Goal: Check status: Check status

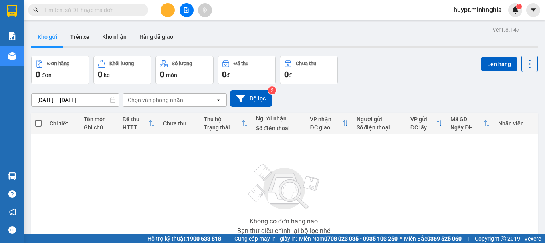
click at [76, 7] on input "text" at bounding box center [91, 10] width 95 height 9
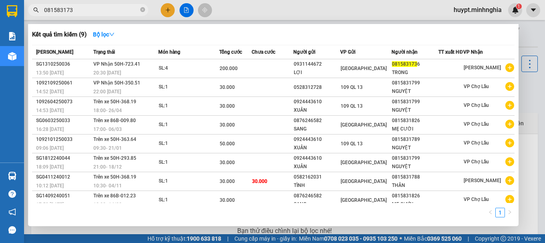
type input "0815831736"
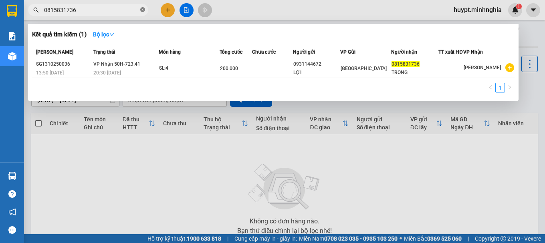
click at [142, 9] on icon "close-circle" at bounding box center [142, 9] width 5 height 5
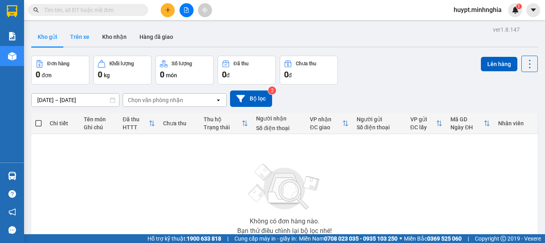
click at [76, 42] on button "Trên xe" at bounding box center [80, 36] width 32 height 19
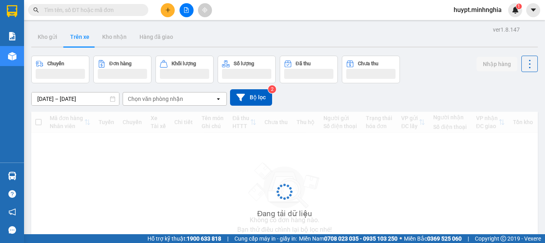
click at [139, 101] on div "Chọn văn phòng nhận" at bounding box center [155, 99] width 55 height 8
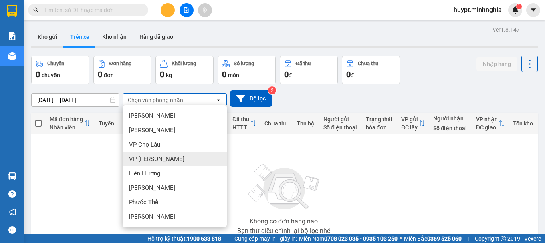
click at [428, 59] on div "Chuyến 0 chuyến Đơn hàng 0 đơn Khối lượng 0 kg Số lượng 0 món Đã thu 0 đ Chưa t…" at bounding box center [284, 70] width 507 height 29
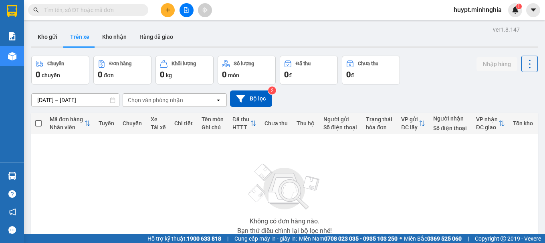
click at [177, 100] on div "Chọn văn phòng nhận" at bounding box center [155, 100] width 55 height 8
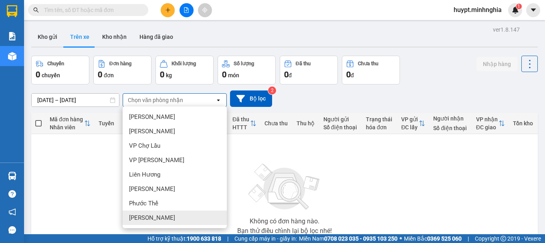
click at [163, 216] on span "[PERSON_NAME]" at bounding box center [152, 218] width 46 height 8
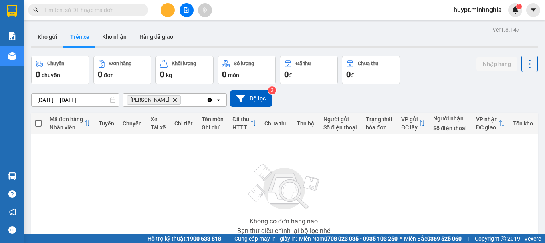
scroll to position [16, 0]
